Goal: Task Accomplishment & Management: Complete application form

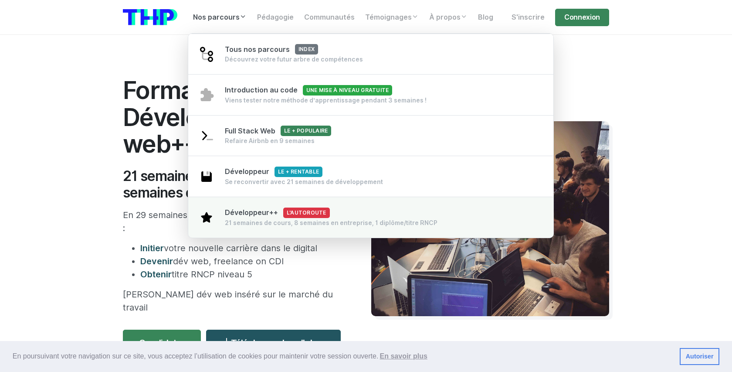
click at [255, 220] on div "21 semaines de cours, 8 semaines en entreprise, 1 diplôme/titre RNCP" at bounding box center [331, 222] width 213 height 9
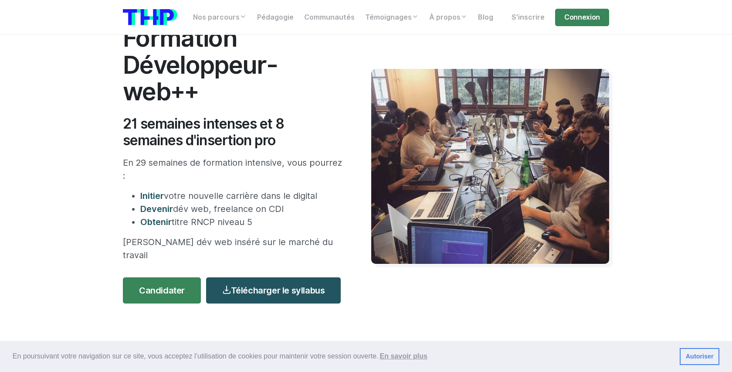
scroll to position [112, 0]
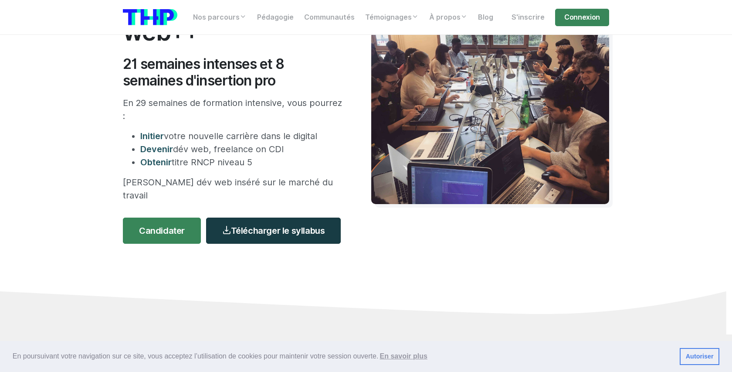
click at [265, 219] on link "Télécharger le syllabus" at bounding box center [273, 231] width 135 height 26
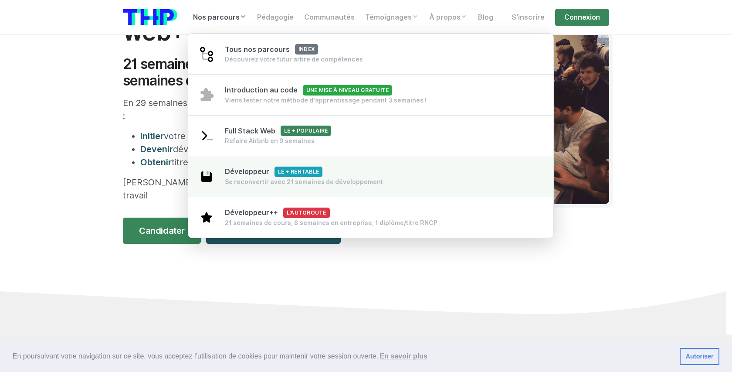
click at [249, 170] on span "Développeur Le + rentable" at bounding box center [274, 171] width 98 height 8
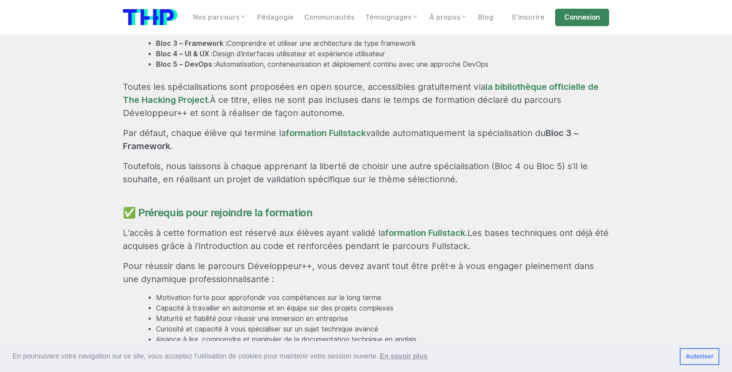
scroll to position [829, 0]
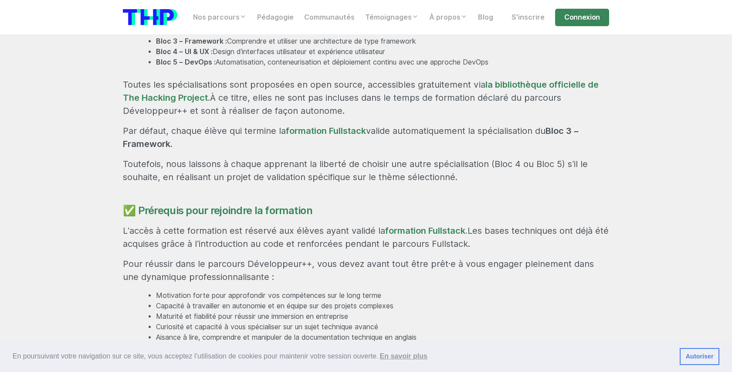
click at [321, 157] on p "Toutefois, nous laissons à chaque apprenant la liberté de choisir une autre spé…" at bounding box center [366, 170] width 487 height 26
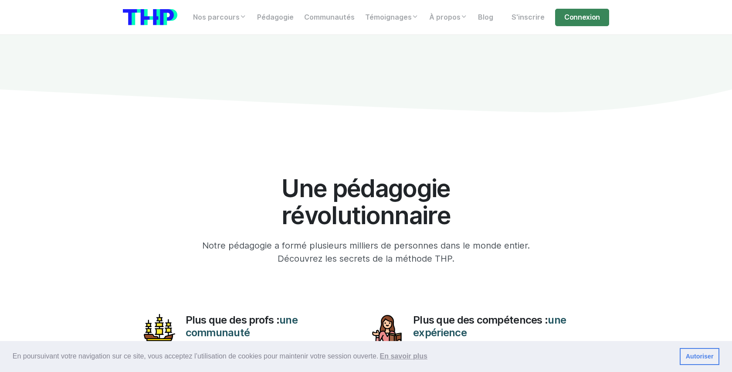
scroll to position [3513, 0]
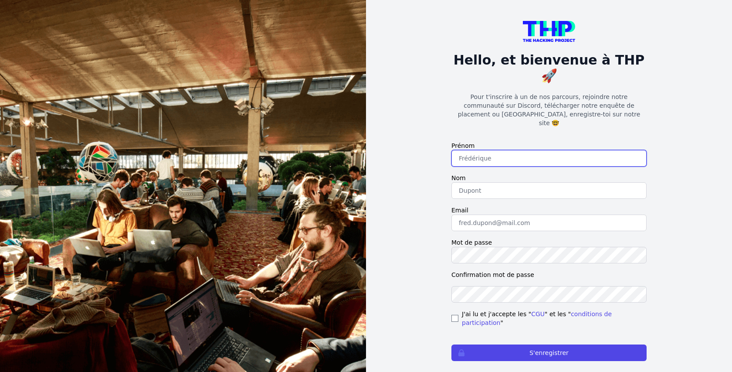
click at [561, 150] on input "text" at bounding box center [549, 158] width 195 height 17
type input "Aymeric"
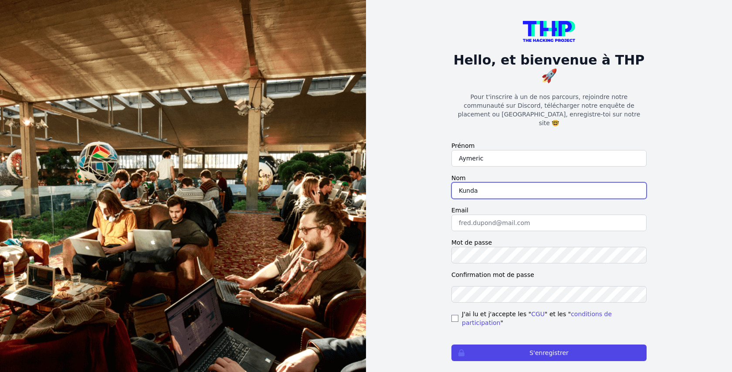
type input "Kunda"
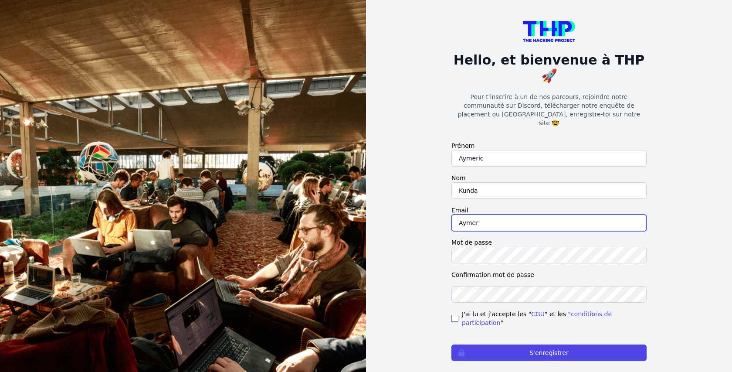
type input "Ayme"
type input "aymeric.kunda@gmail.com"
click at [454, 315] on input "checkbox" at bounding box center [455, 318] width 7 height 7
checkbox input "true"
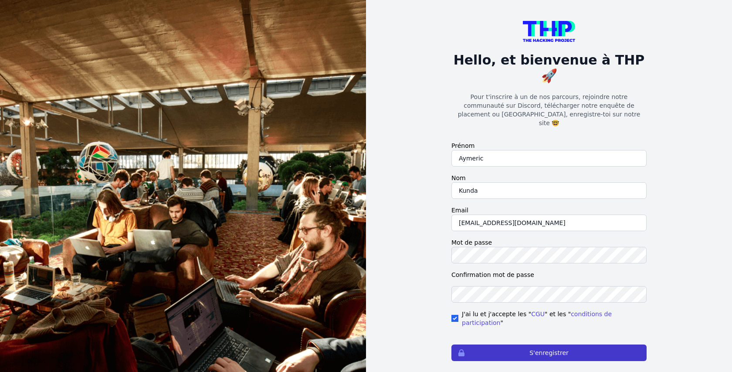
click at [509, 344] on button "S'enregistrer" at bounding box center [549, 352] width 195 height 17
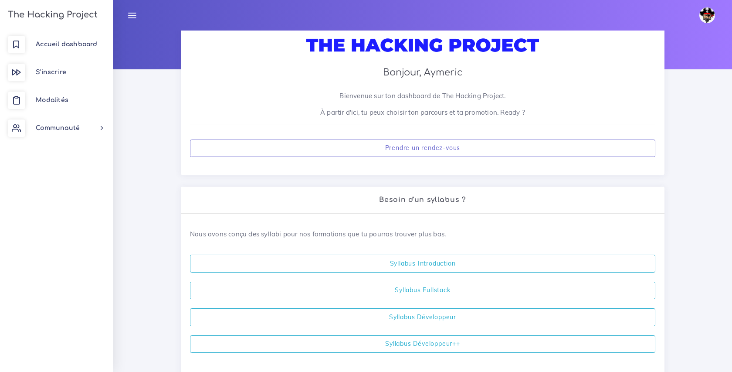
scroll to position [88, 0]
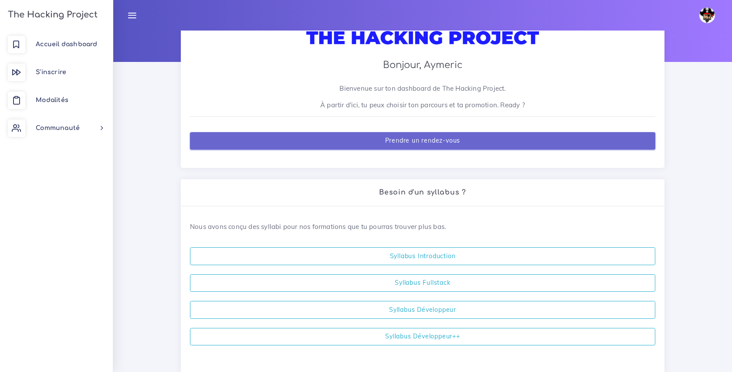
click at [425, 140] on link "Prendre un rendez-vous" at bounding box center [423, 141] width 466 height 18
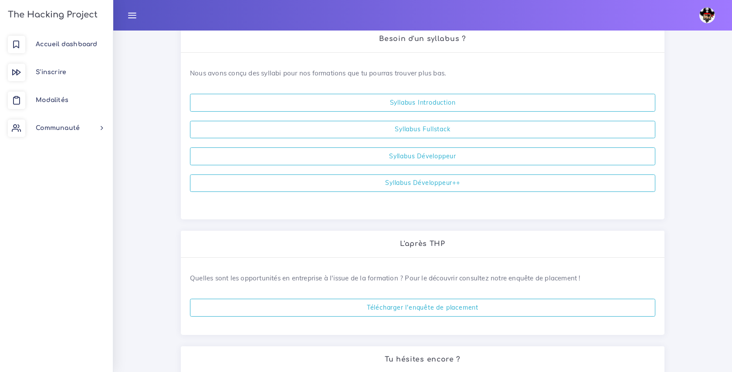
scroll to position [259, 0]
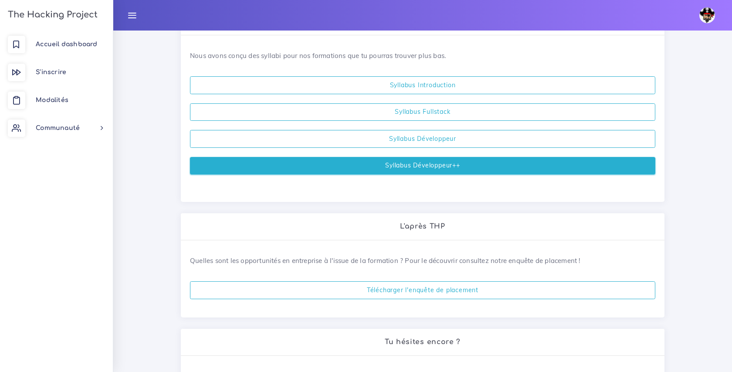
click at [428, 164] on link "Syllabus Développeur++" at bounding box center [423, 166] width 466 height 18
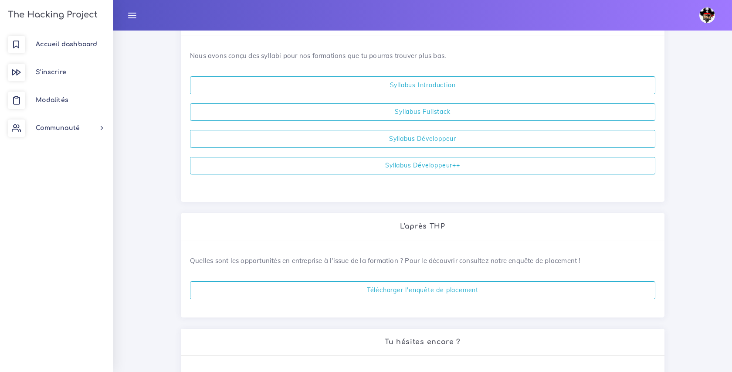
scroll to position [330, 0]
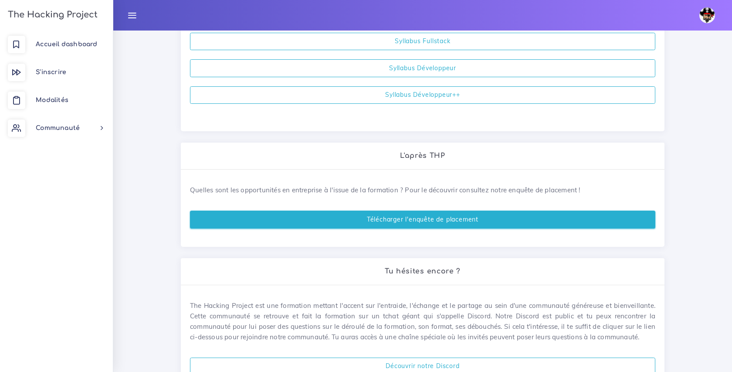
click at [436, 220] on link "Télécharger l'enquête de placement" at bounding box center [423, 220] width 466 height 18
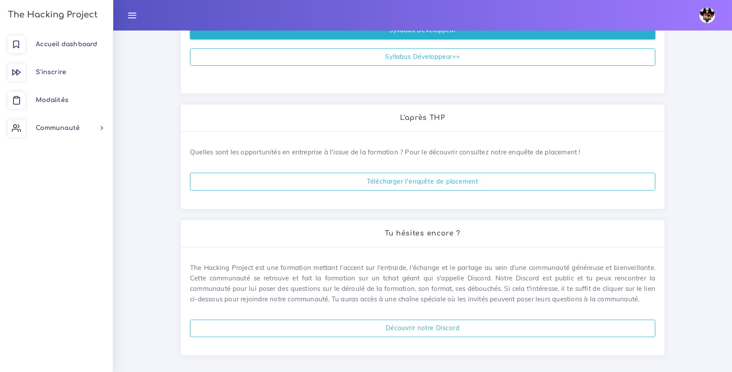
scroll to position [376, 0]
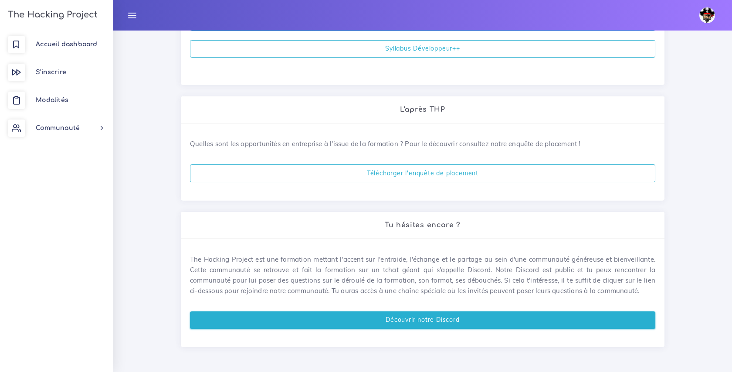
click at [424, 312] on link "Découvrir notre Discord" at bounding box center [423, 320] width 466 height 18
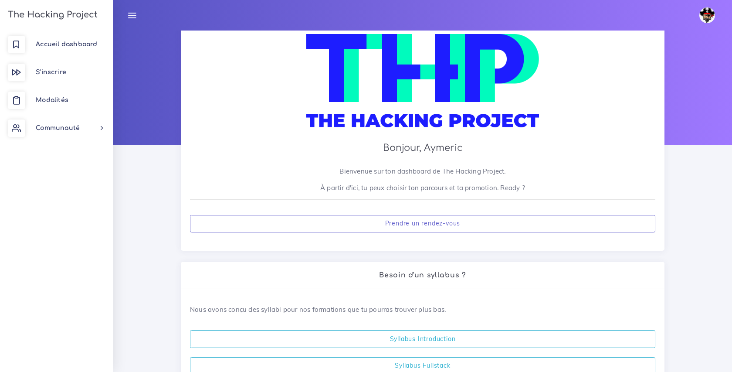
scroll to position [0, 0]
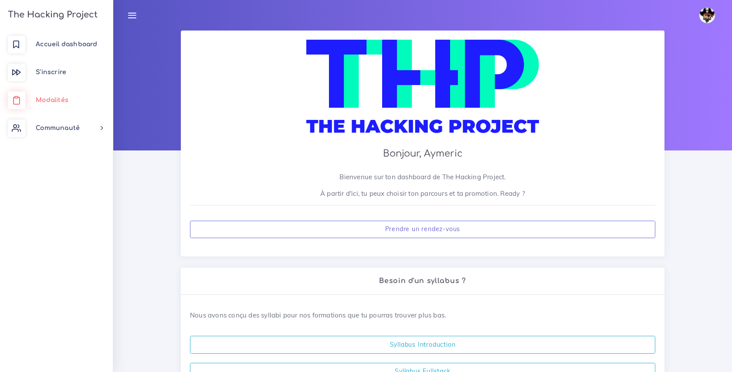
click at [48, 104] on link "Modalités" at bounding box center [56, 100] width 113 height 28
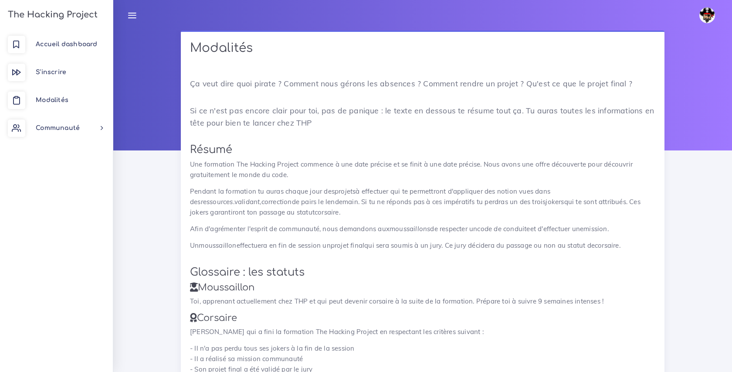
click at [246, 124] on p "Si ce n'est pas encore clair pour toi, pas de panique : le texte en dessous te …" at bounding box center [423, 116] width 466 height 24
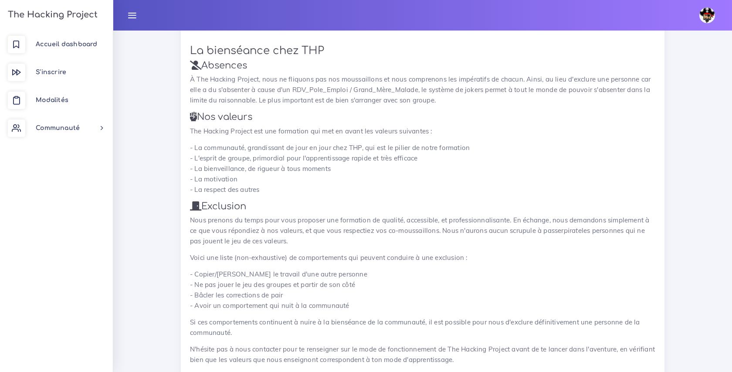
scroll to position [1292, 0]
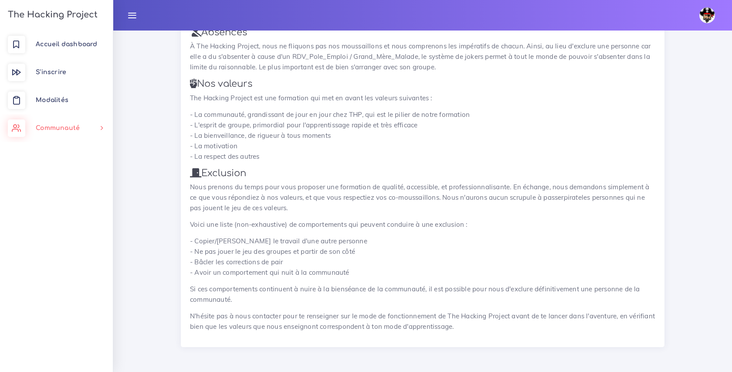
click at [75, 126] on span "Communauté" at bounding box center [58, 128] width 44 height 7
click at [62, 46] on span "Accueil dashboard" at bounding box center [66, 44] width 61 height 7
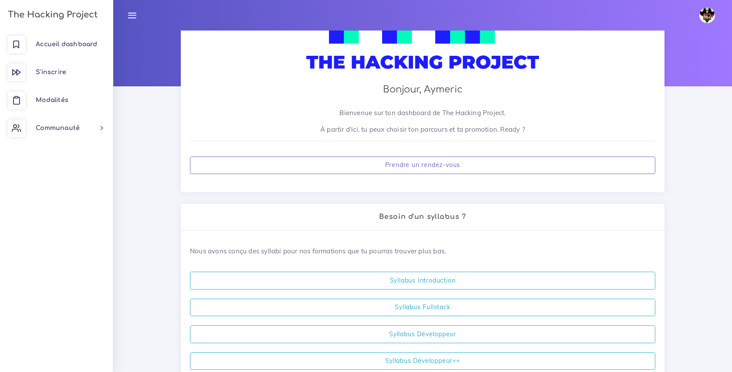
scroll to position [1, 0]
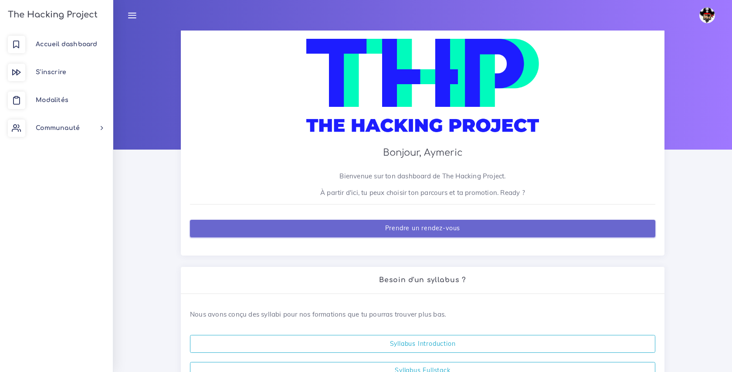
click at [429, 230] on link "Prendre un rendez-vous" at bounding box center [423, 229] width 466 height 18
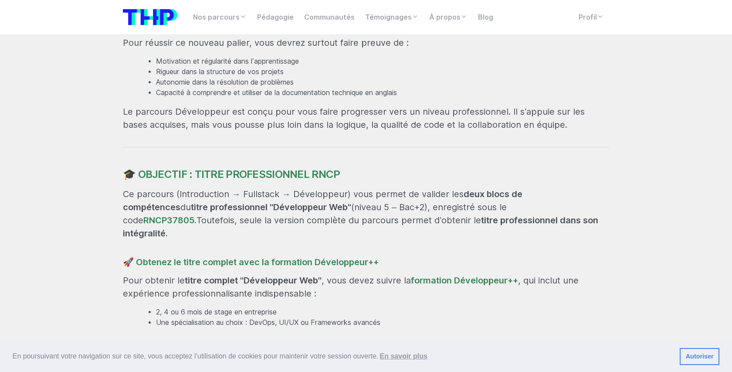
scroll to position [544, 0]
